Goal: Information Seeking & Learning: Check status

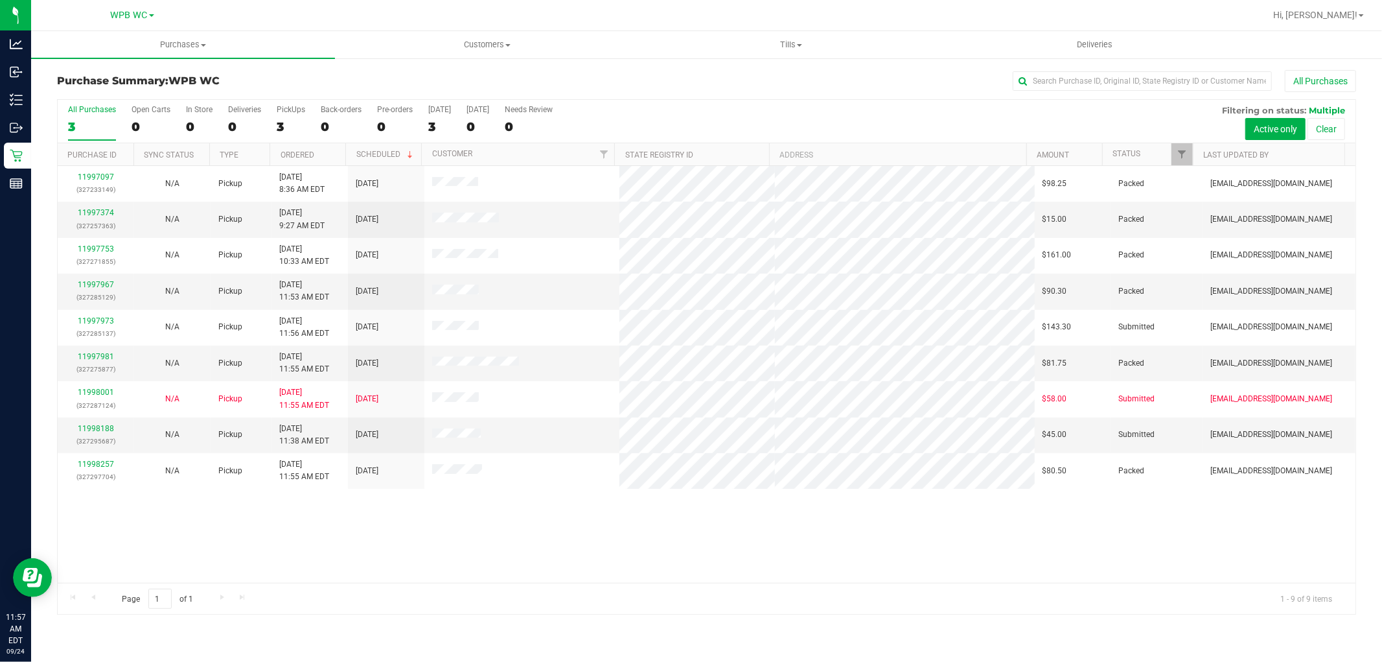
click at [93, 125] on div "3" at bounding box center [92, 126] width 48 height 15
click at [0, 0] on input "All Purchases 3" at bounding box center [0, 0] width 0 height 0
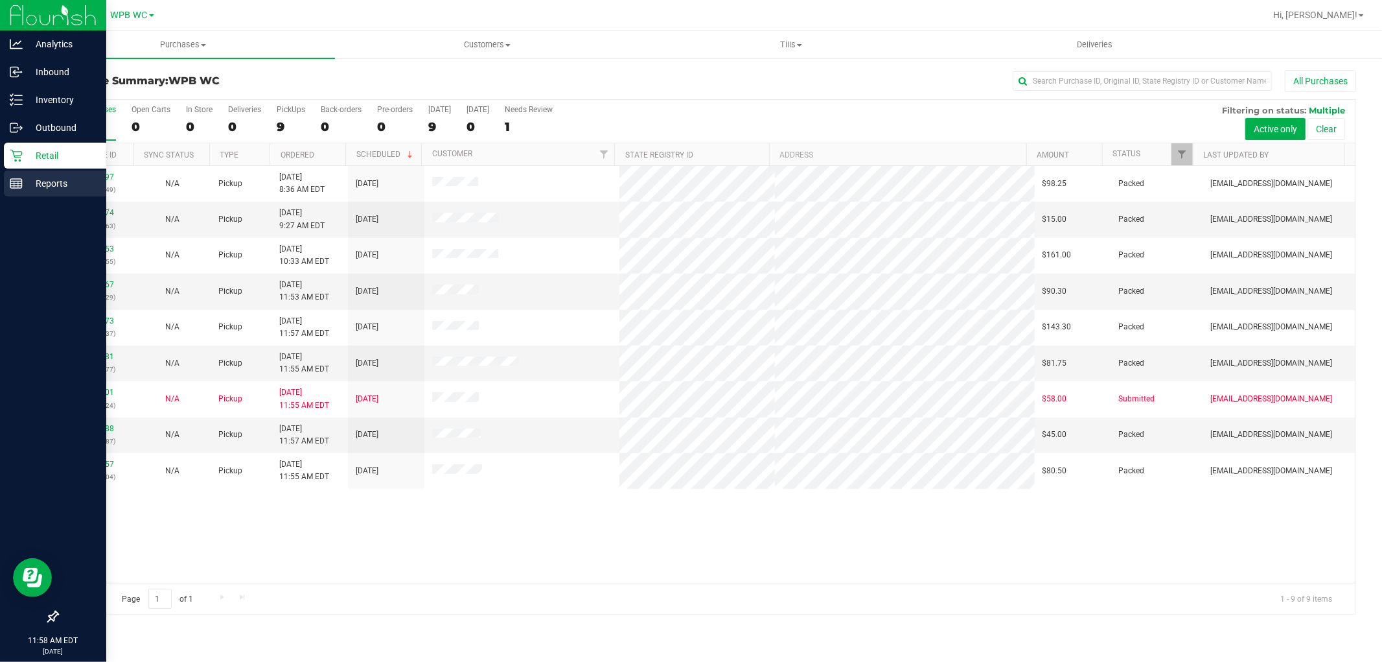
click at [23, 179] on p "Reports" at bounding box center [62, 184] width 78 height 16
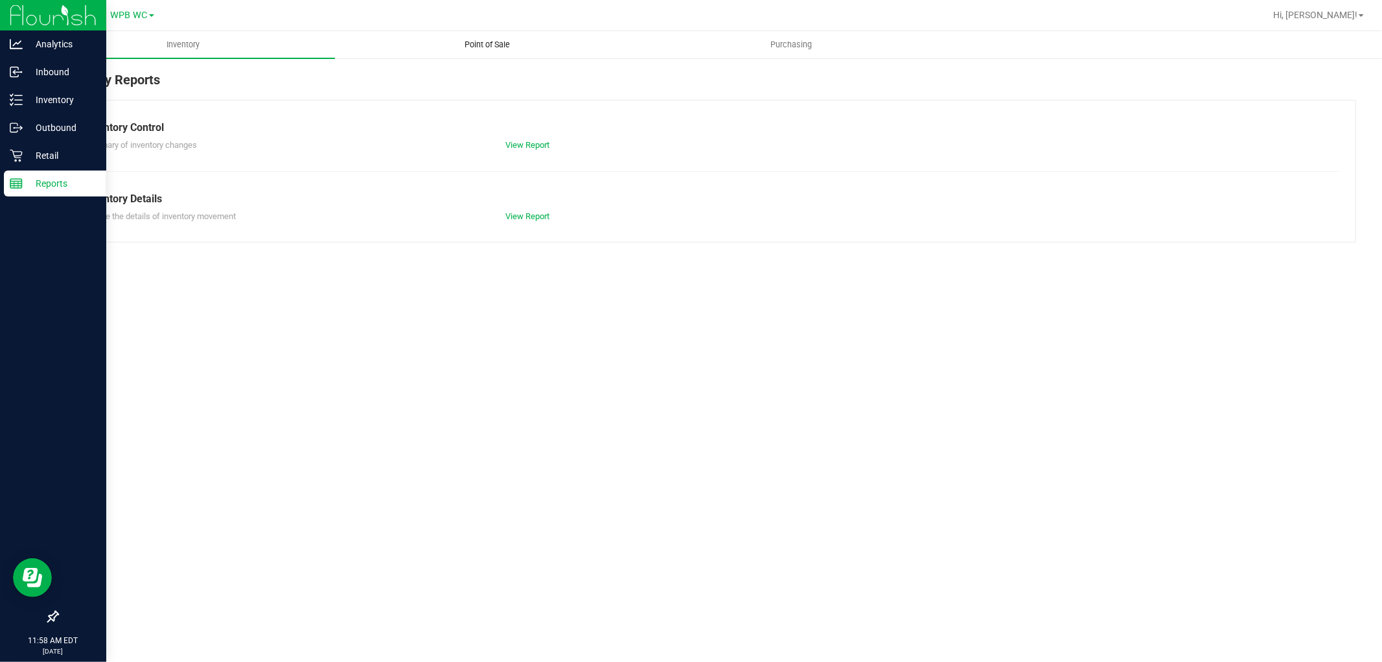
click at [502, 47] on span "Point of Sale" at bounding box center [487, 45] width 80 height 12
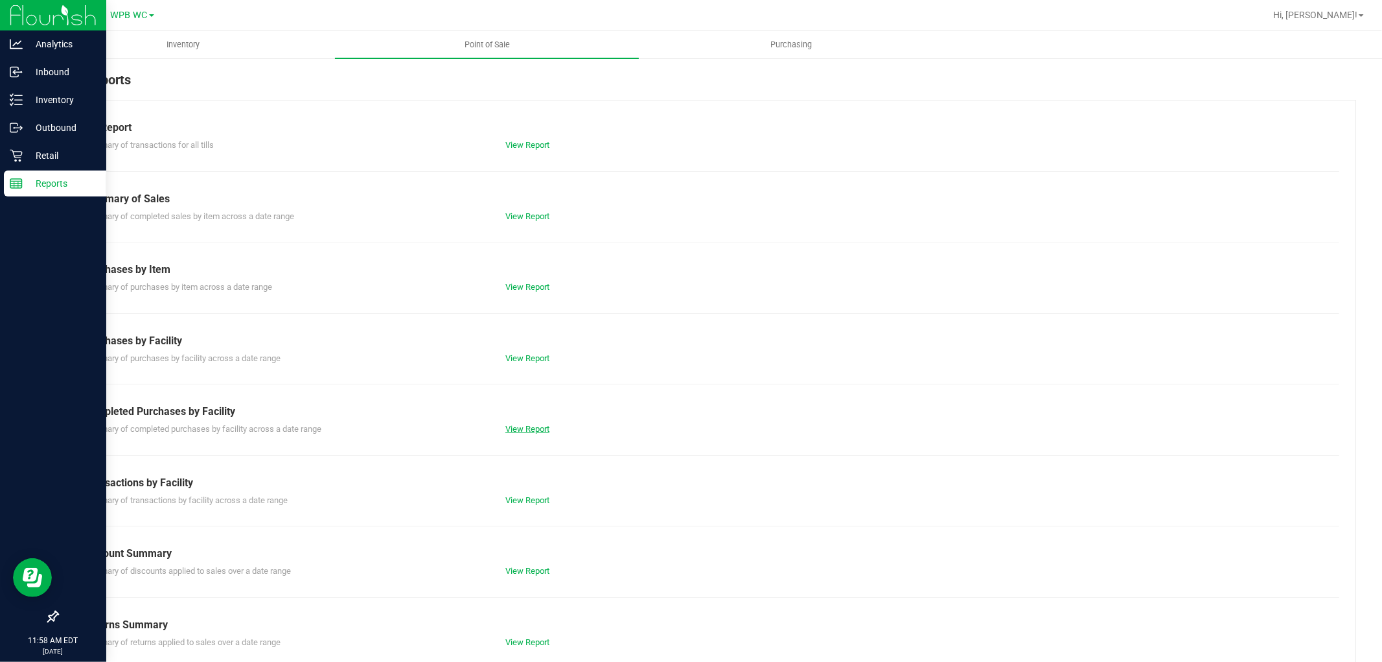
click at [542, 433] on link "View Report" at bounding box center [527, 429] width 44 height 10
